Goal: Task Accomplishment & Management: Complete application form

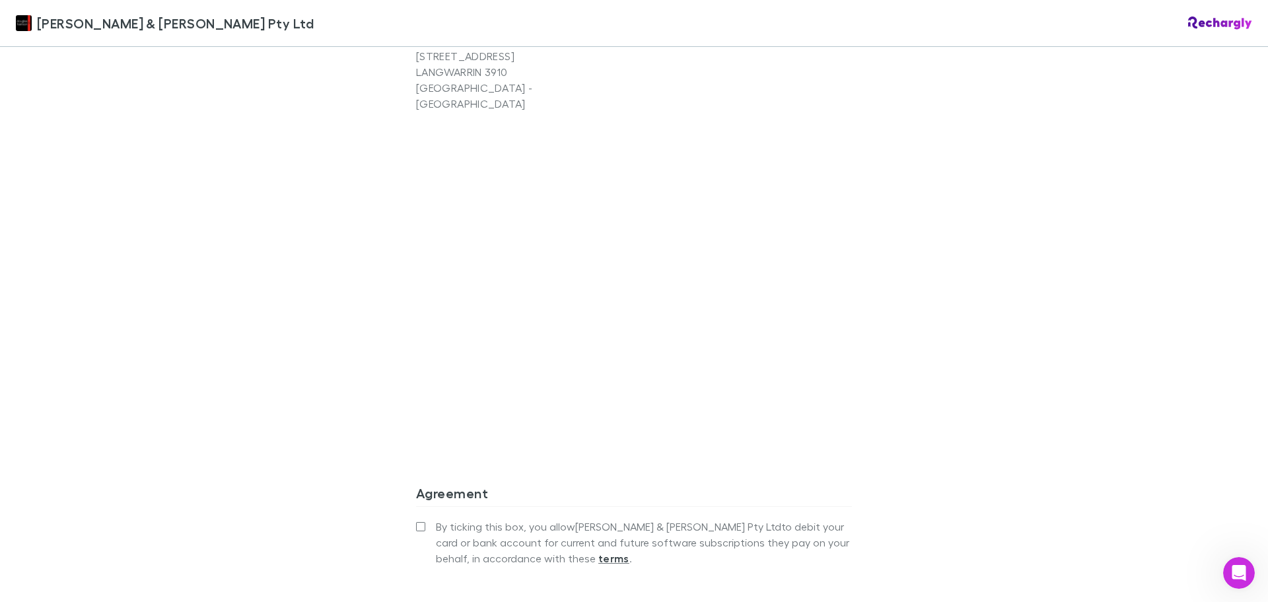
scroll to position [1106, 0]
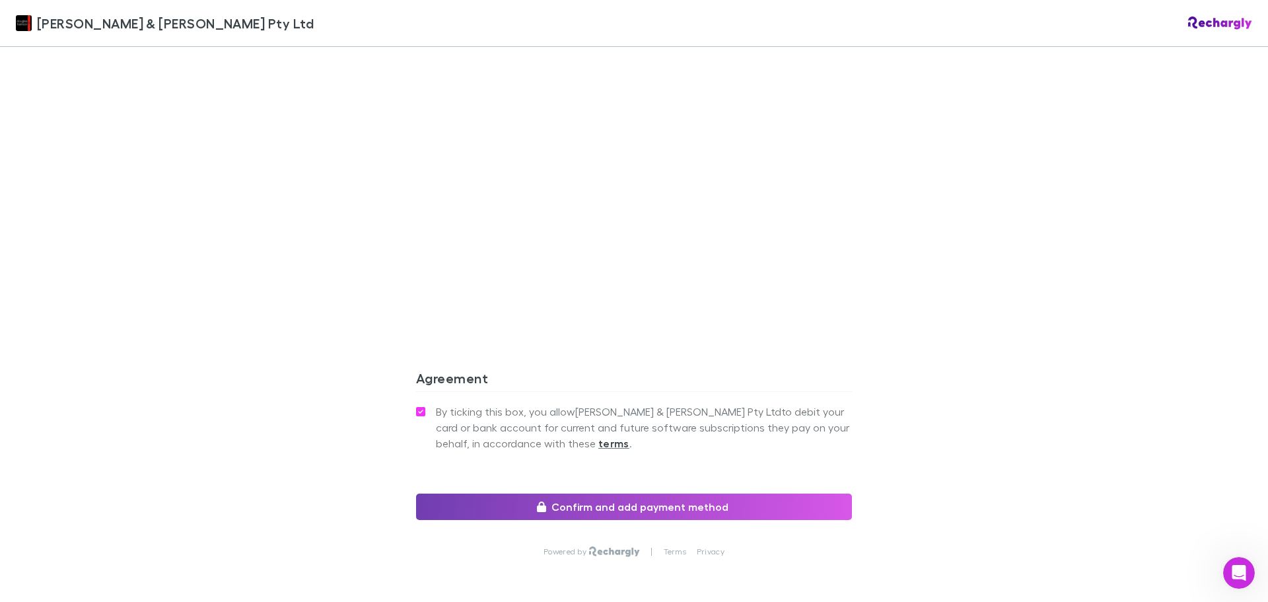
click at [611, 493] on button "Confirm and add payment method" at bounding box center [634, 506] width 436 height 26
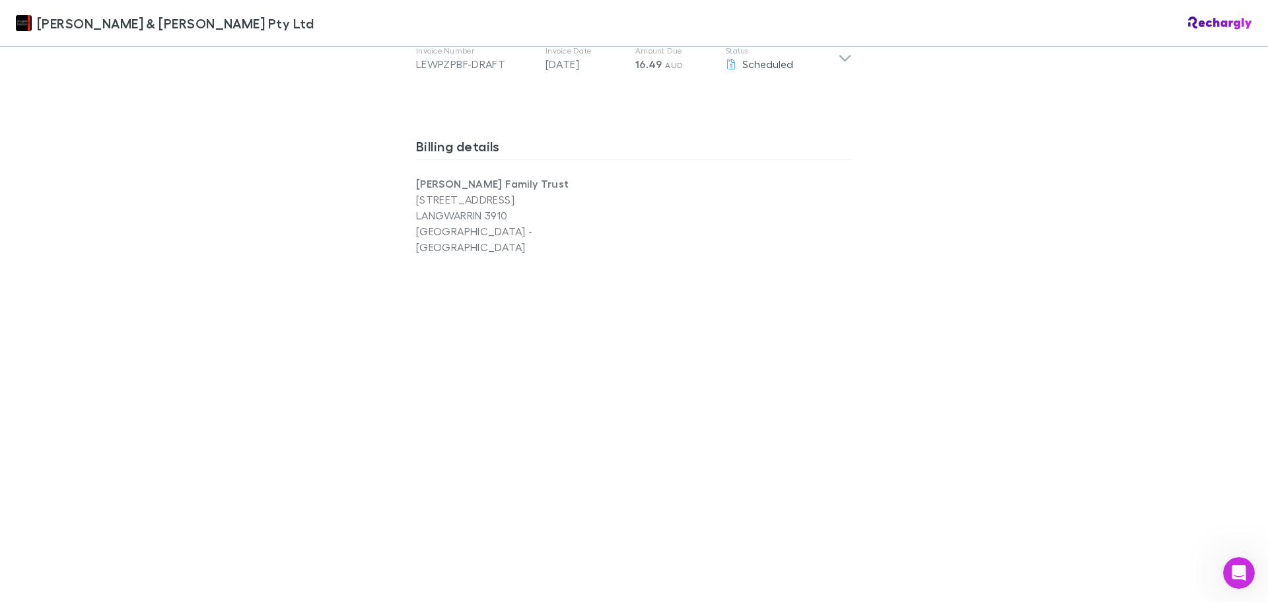
scroll to position [974, 0]
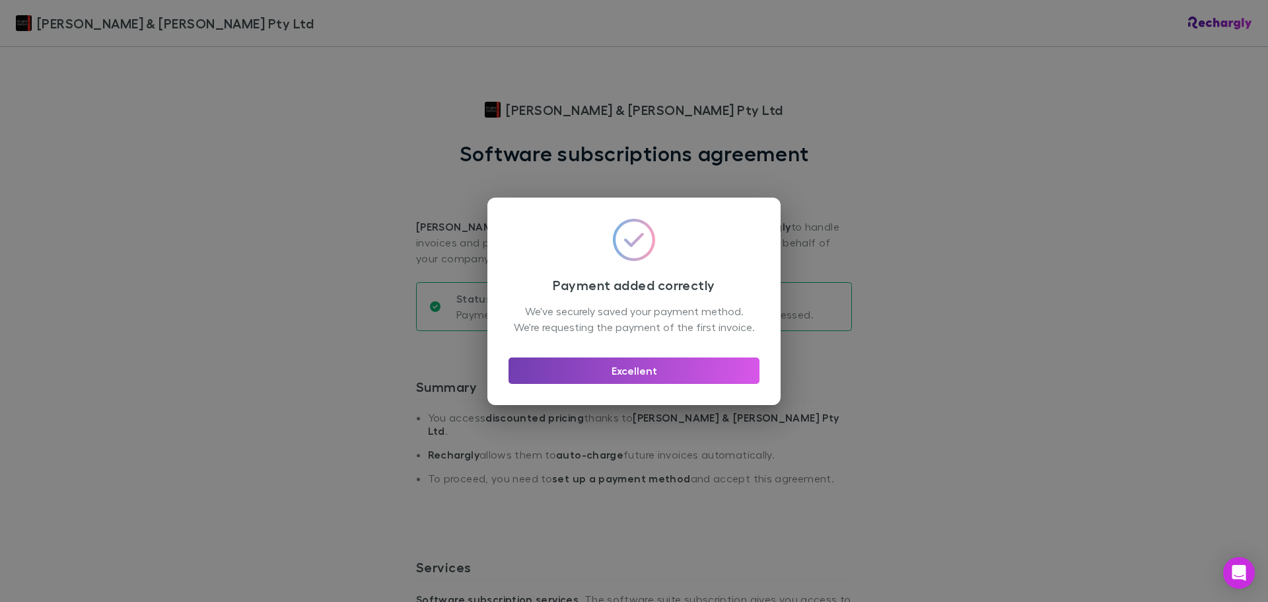
click at [656, 382] on button "Excellent" at bounding box center [634, 370] width 251 height 26
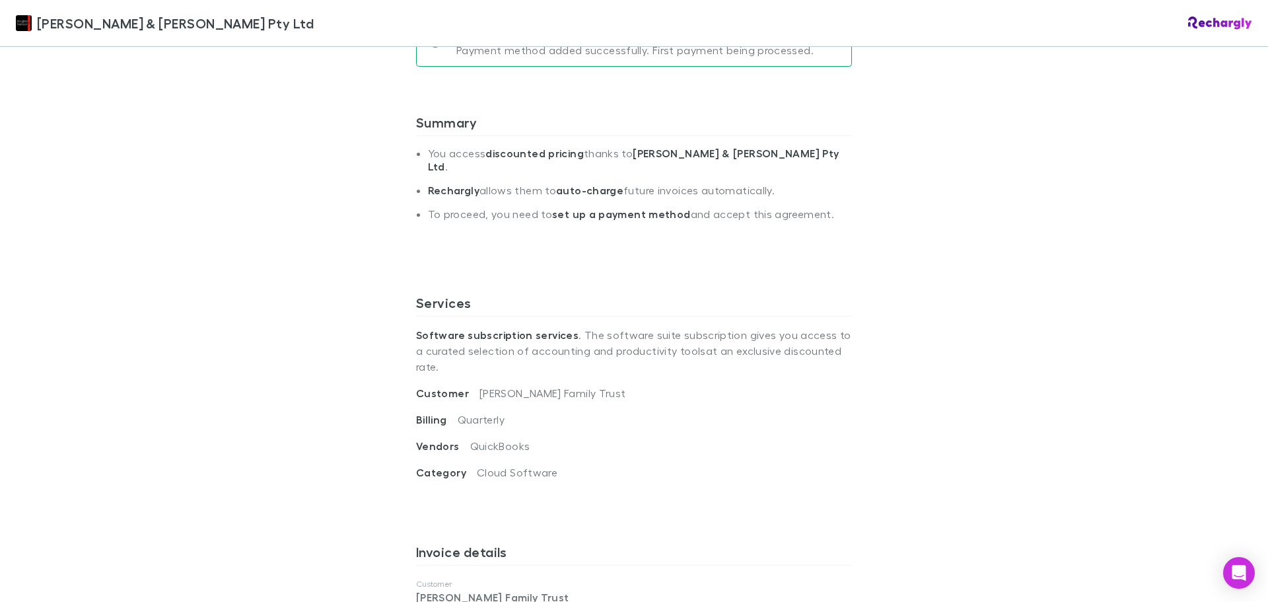
scroll to position [528, 0]
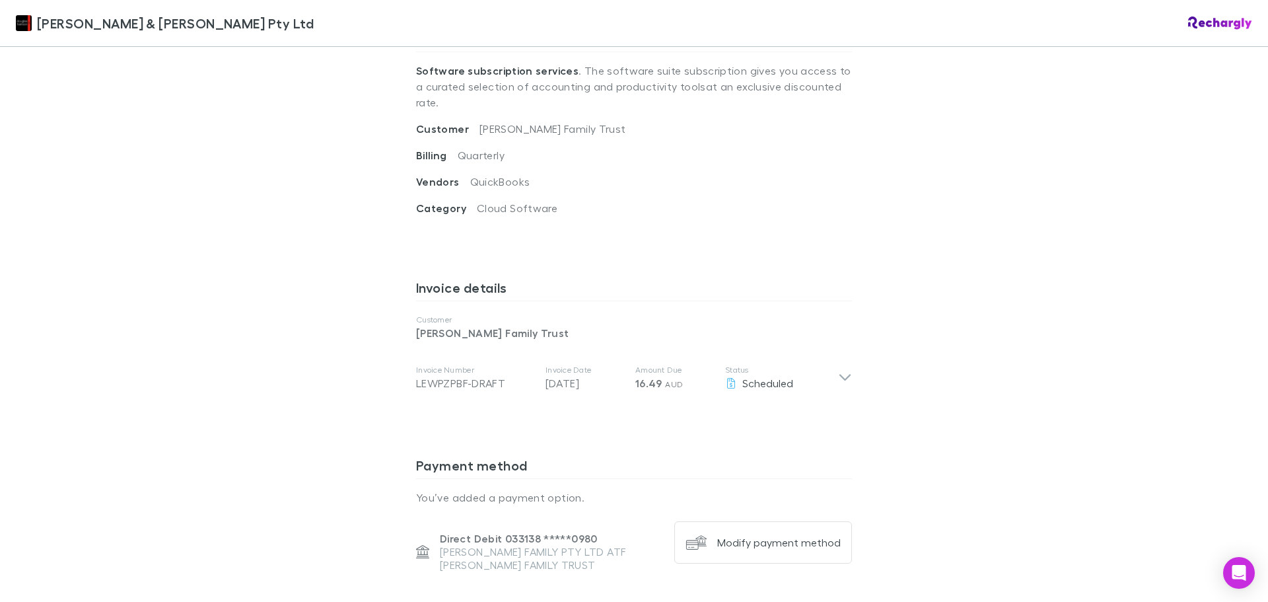
click at [1032, 244] on div "[PERSON_NAME] & [PERSON_NAME] Pty Ltd [PERSON_NAME] & [PERSON_NAME] Pty Ltd Sof…" at bounding box center [634, 301] width 1268 height 602
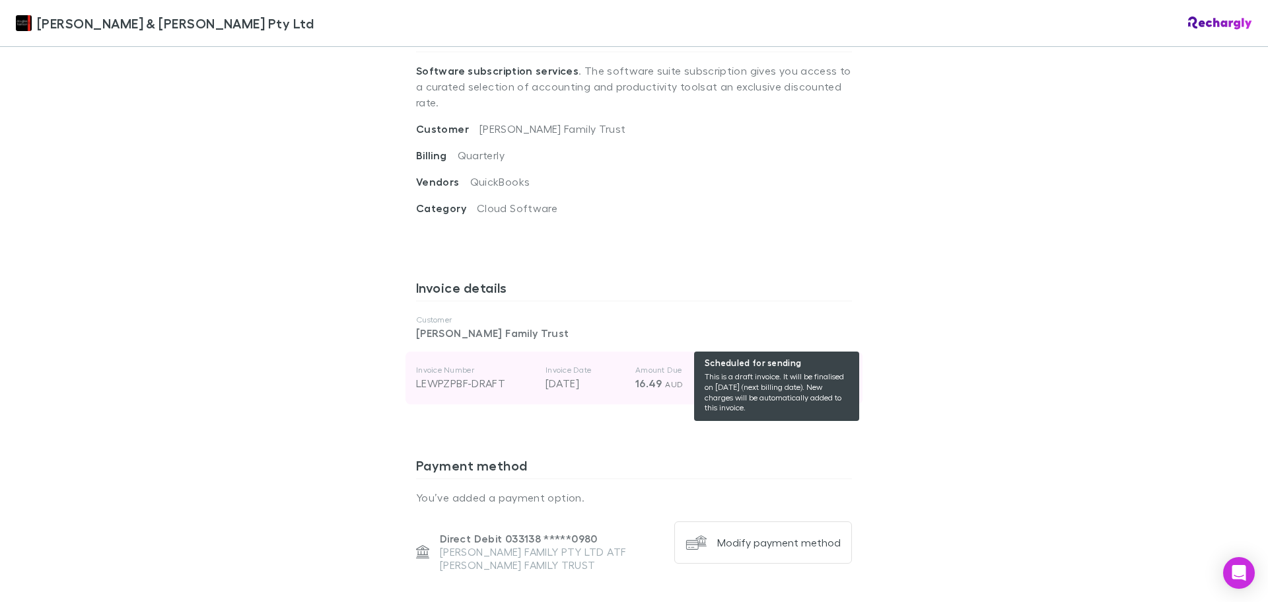
click at [771, 376] on span "Scheduled" at bounding box center [767, 382] width 51 height 13
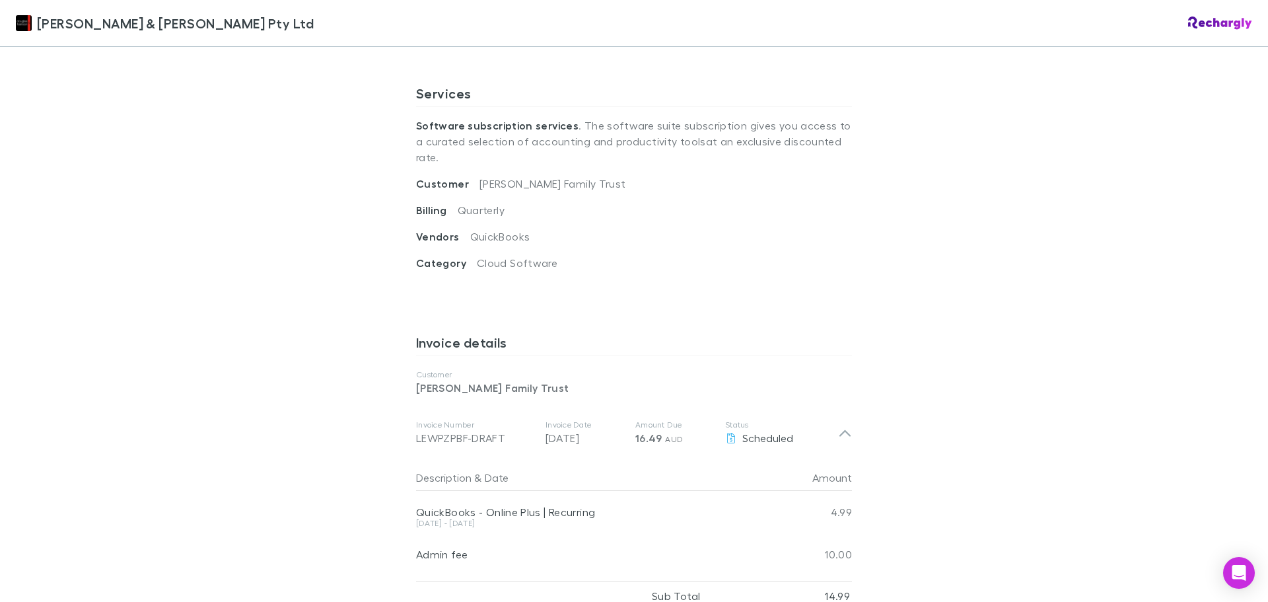
scroll to position [450, 0]
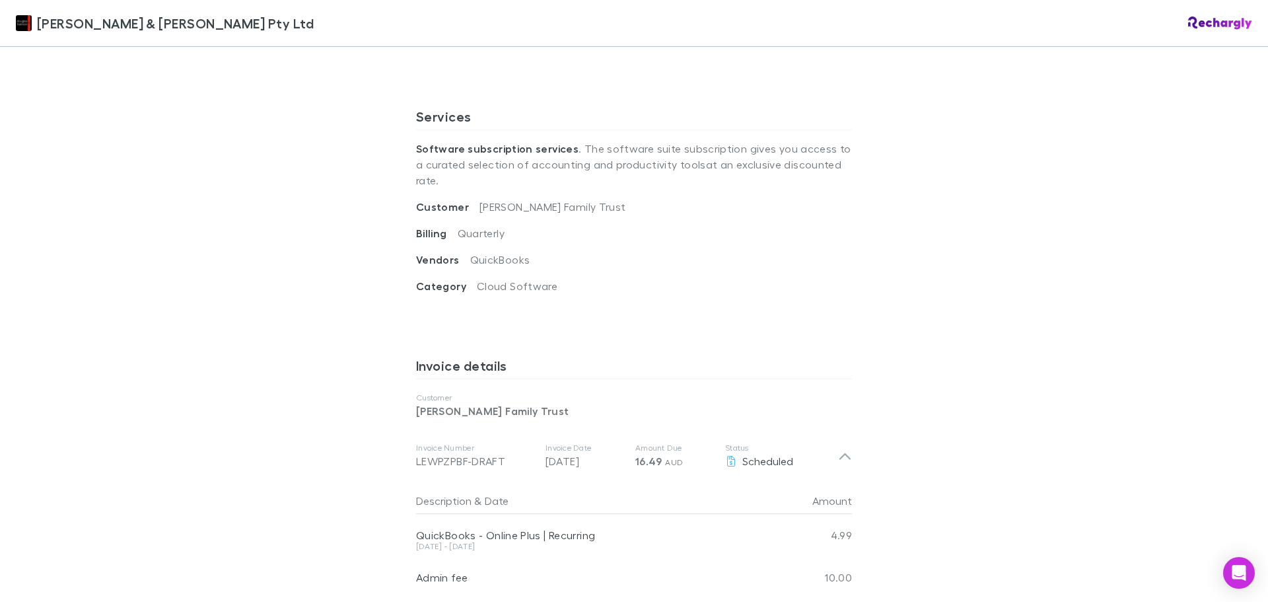
click at [1032, 324] on div "Douglas & Harrison Pty Ltd Douglas & Harrison Pty Ltd Software subscriptions ag…" at bounding box center [634, 301] width 1268 height 602
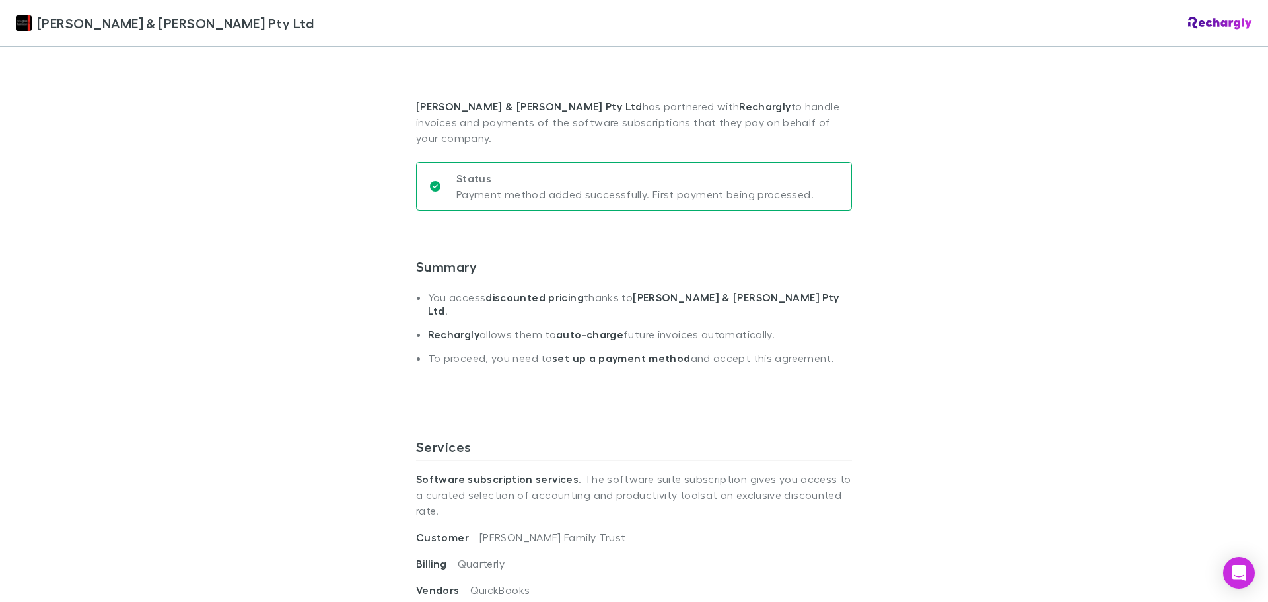
scroll to position [0, 0]
